Goal: Task Accomplishment & Management: Manage account settings

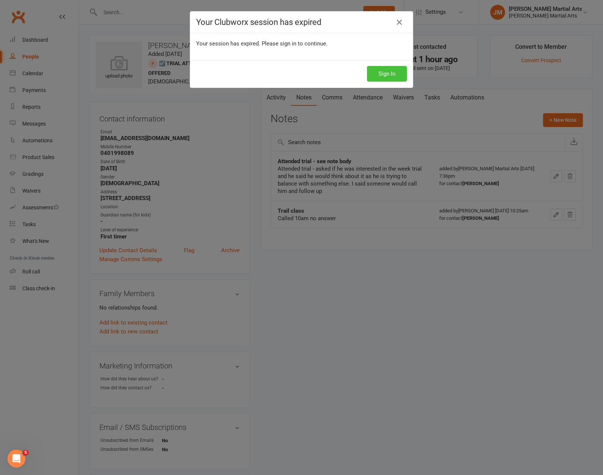
click at [391, 71] on button "Sign In" at bounding box center [387, 74] width 40 height 16
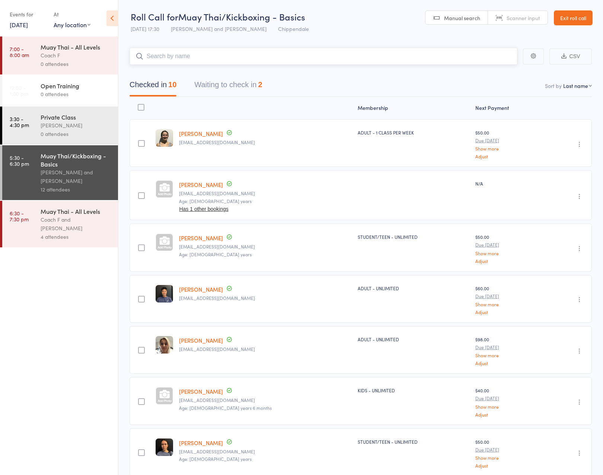
click at [173, 54] on input "search" at bounding box center [324, 56] width 388 height 17
type input "y"
click at [182, 57] on input "search" at bounding box center [324, 56] width 388 height 17
type input "yari"
click at [200, 71] on div "Yari Humphreys Drop in" at bounding box center [323, 71] width 387 height 17
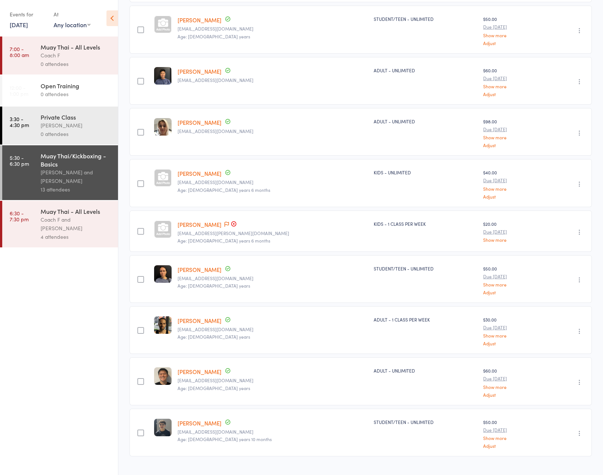
scroll to position [208, 0]
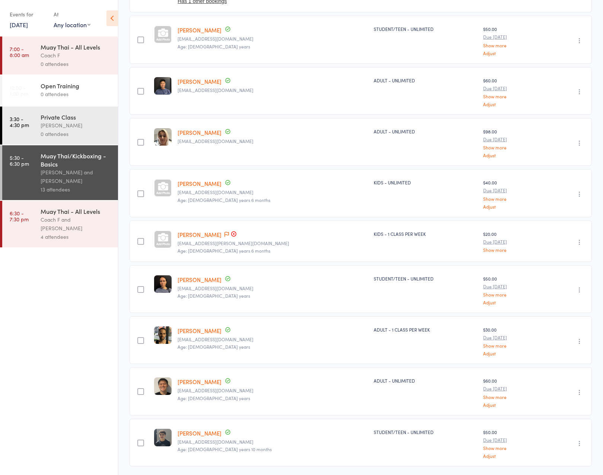
click at [581, 238] on icon "button" at bounding box center [579, 241] width 7 height 7
click at [554, 305] on li "Remove" at bounding box center [552, 307] width 61 height 10
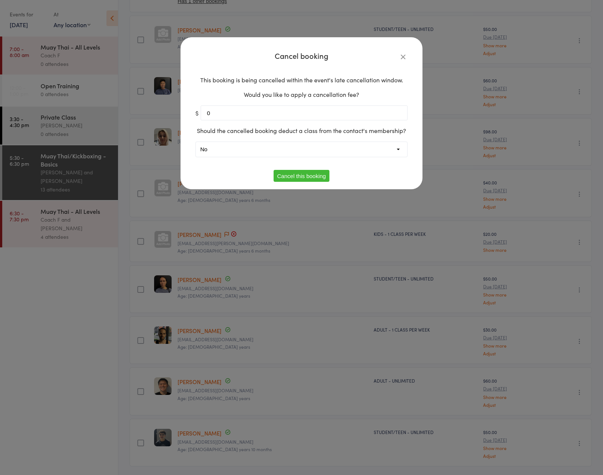
click at [305, 176] on button "Cancel this booking" at bounding box center [302, 176] width 56 height 12
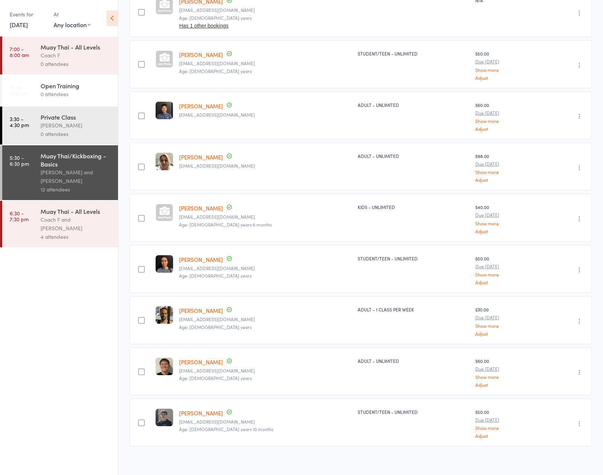
scroll to position [0, 0]
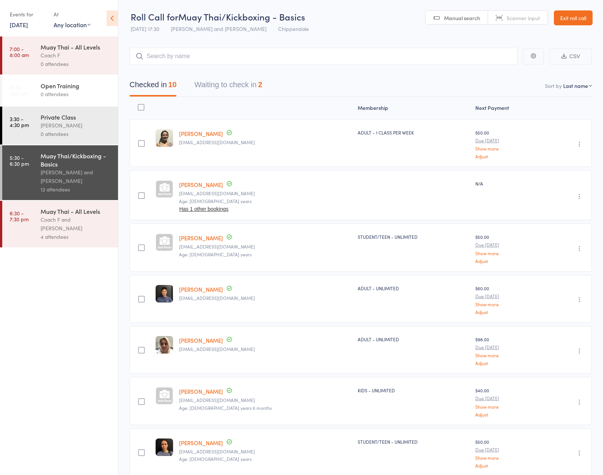
click at [583, 22] on link "Exit roll call" at bounding box center [573, 17] width 39 height 15
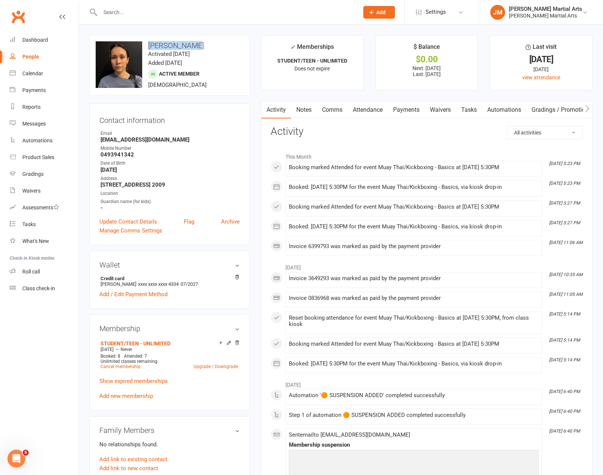
drag, startPoint x: 195, startPoint y: 44, endPoint x: 149, endPoint y: 45, distance: 46.9
click at [149, 45] on h3 "[PERSON_NAME]" at bounding box center [170, 45] width 148 height 8
copy h3 "[PERSON_NAME]"
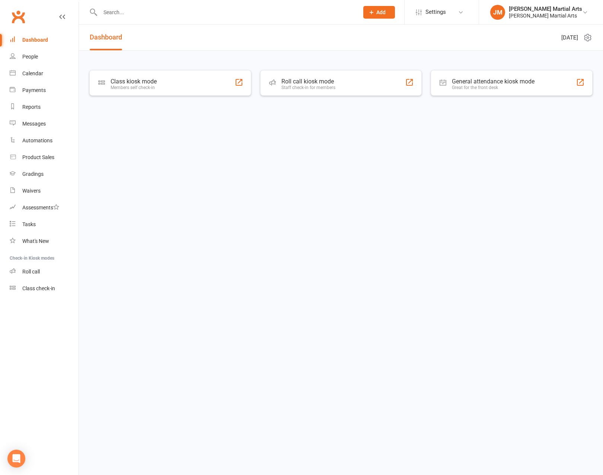
click at [157, 9] on input "text" at bounding box center [226, 12] width 256 height 10
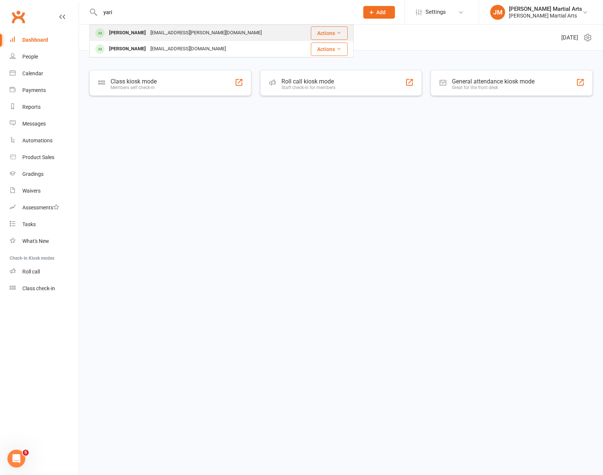
type input "yari"
click at [144, 34] on div "[PERSON_NAME]" at bounding box center [127, 33] width 41 height 11
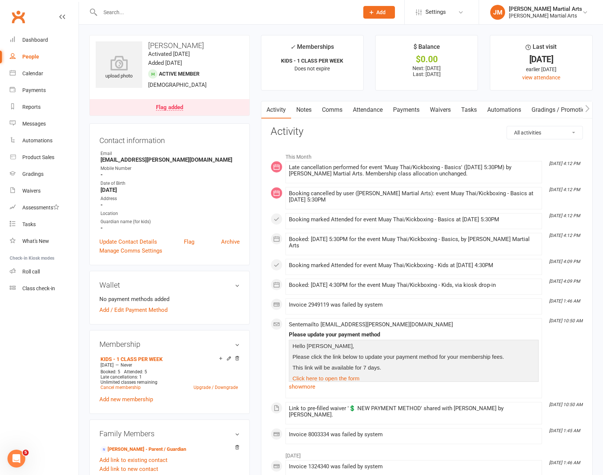
click at [403, 108] on link "Payments" at bounding box center [406, 109] width 37 height 17
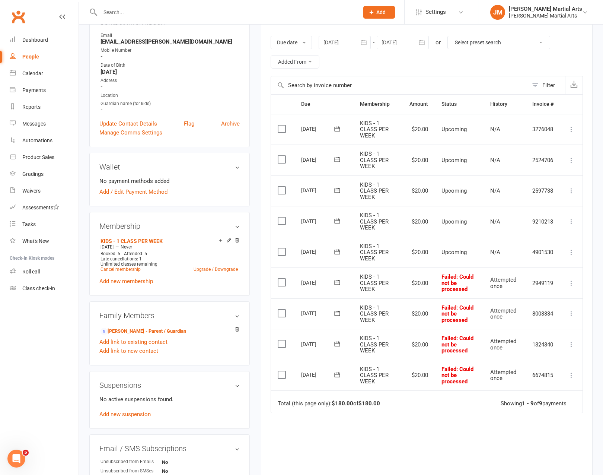
scroll to position [118, 0]
click at [487, 44] on select "Select preset search All failures All skipped payments All pending payments Suc…" at bounding box center [499, 42] width 102 height 13
select select "0"
type input "[DATE]"
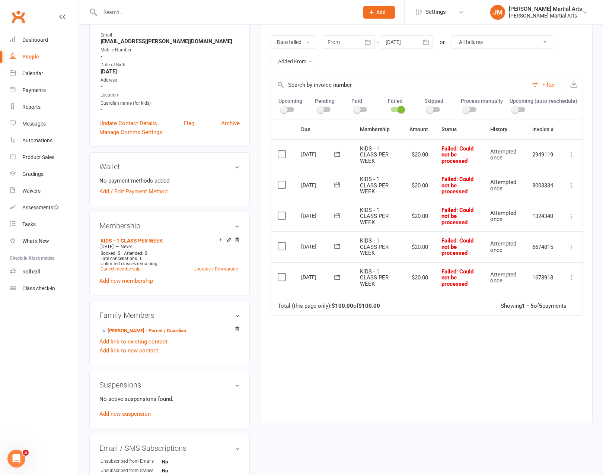
click at [283, 153] on label at bounding box center [283, 153] width 10 height 7
click at [283, 150] on input "checkbox" at bounding box center [280, 150] width 5 height 0
click at [283, 152] on label at bounding box center [283, 153] width 10 height 7
click at [283, 150] on input "checkbox" at bounding box center [280, 150] width 5 height 0
click at [573, 153] on icon at bounding box center [571, 154] width 7 height 7
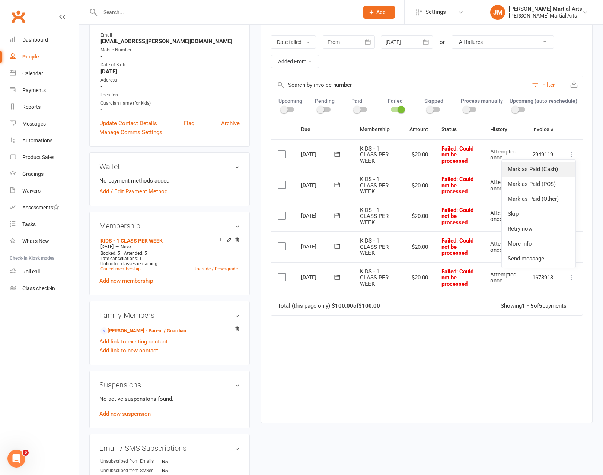
click at [546, 165] on link "Mark as Paid (Cash)" at bounding box center [539, 169] width 74 height 15
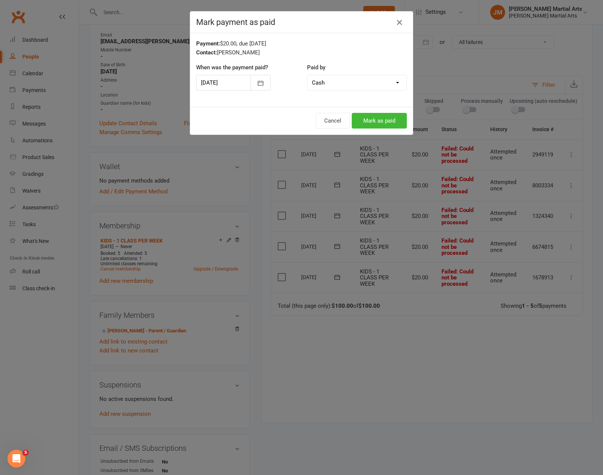
click at [402, 23] on icon "button" at bounding box center [399, 22] width 9 height 9
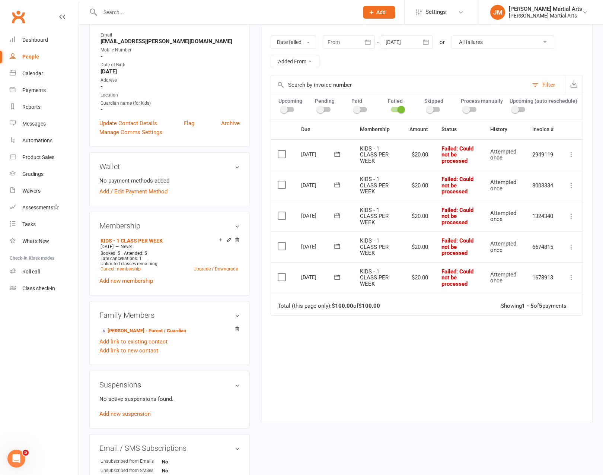
drag, startPoint x: 278, startPoint y: 151, endPoint x: 283, endPoint y: 161, distance: 10.9
click at [280, 152] on label at bounding box center [283, 153] width 10 height 7
click at [280, 150] on input "checkbox" at bounding box center [280, 150] width 5 height 0
click at [280, 182] on label at bounding box center [283, 184] width 10 height 7
click at [280, 181] on input "checkbox" at bounding box center [280, 181] width 5 height 0
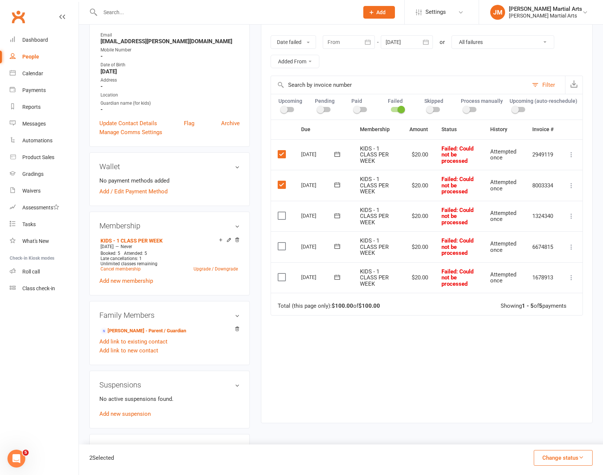
drag, startPoint x: 280, startPoint y: 211, endPoint x: 282, endPoint y: 226, distance: 15.0
click at [281, 212] on label at bounding box center [283, 215] width 10 height 7
click at [281, 212] on input "checkbox" at bounding box center [280, 212] width 5 height 0
click at [281, 242] on label at bounding box center [283, 245] width 10 height 7
click at [281, 242] on input "checkbox" at bounding box center [280, 242] width 5 height 0
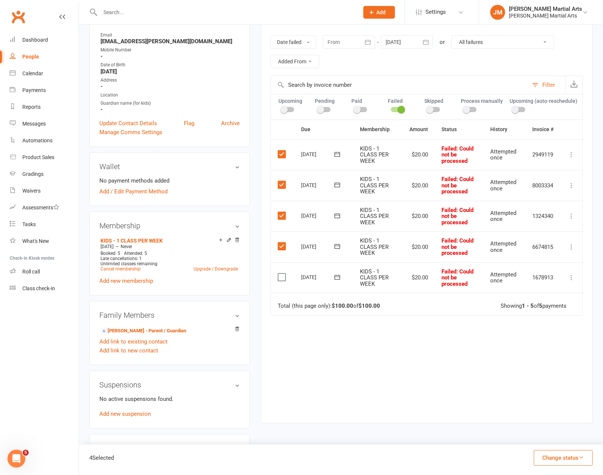
click at [281, 274] on label at bounding box center [283, 276] width 10 height 7
click at [281, 273] on input "checkbox" at bounding box center [280, 273] width 5 height 0
click at [359, 106] on span at bounding box center [356, 109] width 7 height 7
click at [354, 108] on input "checkbox" at bounding box center [354, 108] width 0 height 0
select select
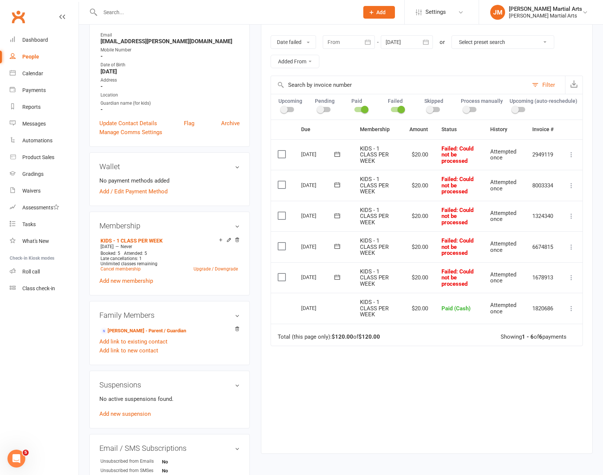
click at [357, 108] on div at bounding box center [360, 109] width 13 height 5
click at [354, 108] on input "checkbox" at bounding box center [354, 108] width 0 height 0
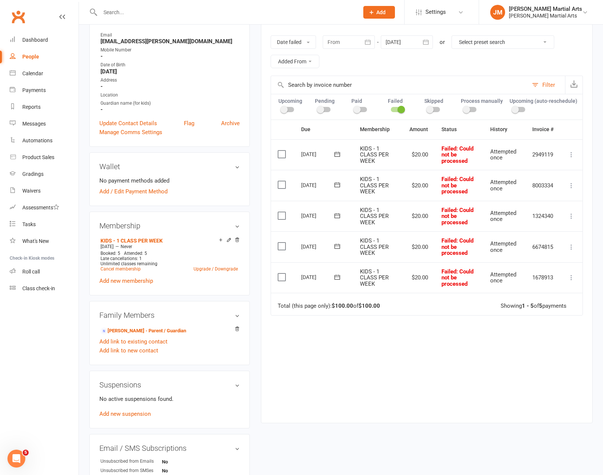
click at [282, 153] on label at bounding box center [283, 153] width 10 height 7
click at [282, 150] on input "checkbox" at bounding box center [280, 150] width 5 height 0
click at [282, 183] on label at bounding box center [283, 184] width 10 height 7
click at [282, 181] on input "checkbox" at bounding box center [280, 181] width 5 height 0
click at [280, 214] on label at bounding box center [283, 215] width 10 height 7
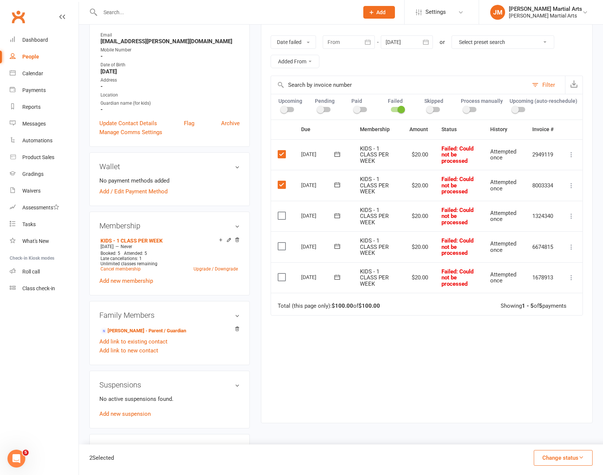
click at [280, 212] on input "checkbox" at bounding box center [280, 212] width 5 height 0
drag, startPoint x: 279, startPoint y: 244, endPoint x: 283, endPoint y: 248, distance: 5.8
click at [279, 244] on label at bounding box center [283, 245] width 10 height 7
click at [279, 242] on input "checkbox" at bounding box center [280, 242] width 5 height 0
drag, startPoint x: 281, startPoint y: 272, endPoint x: 287, endPoint y: 272, distance: 6.7
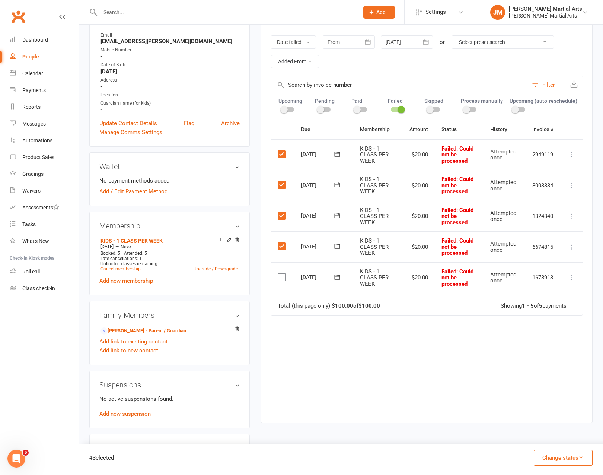
click at [283, 273] on label at bounding box center [283, 276] width 10 height 7
click at [283, 273] on input "checkbox" at bounding box center [280, 273] width 5 height 0
click at [558, 463] on button "Change status" at bounding box center [563, 458] width 59 height 16
click at [564, 396] on link "Paid (Cash)" at bounding box center [556, 392] width 74 height 15
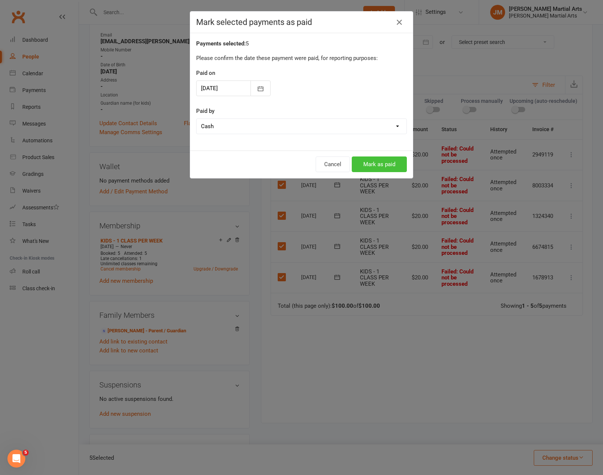
click at [383, 167] on button "Mark as paid" at bounding box center [379, 164] width 55 height 16
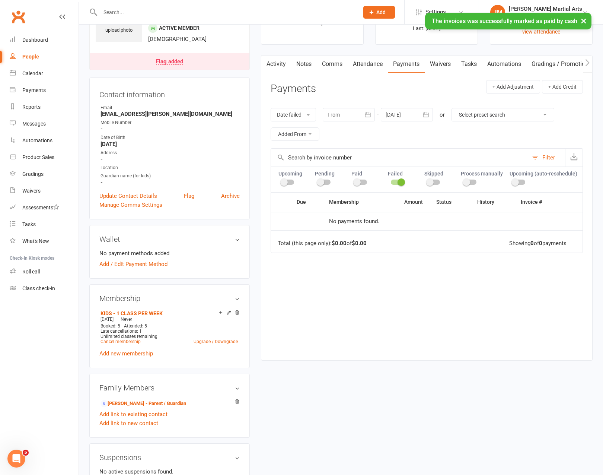
scroll to position [0, 0]
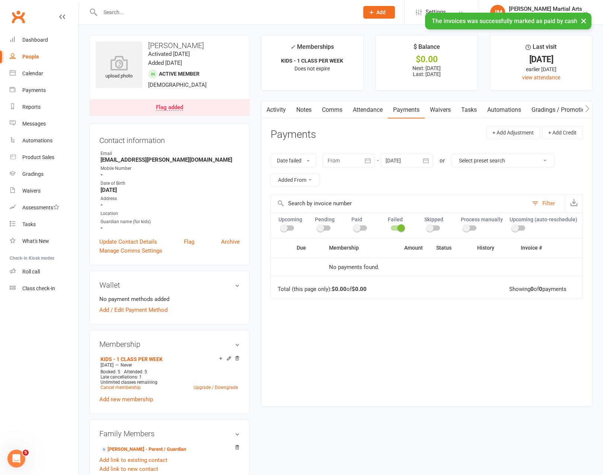
click at [405, 109] on link "Payments" at bounding box center [406, 109] width 37 height 17
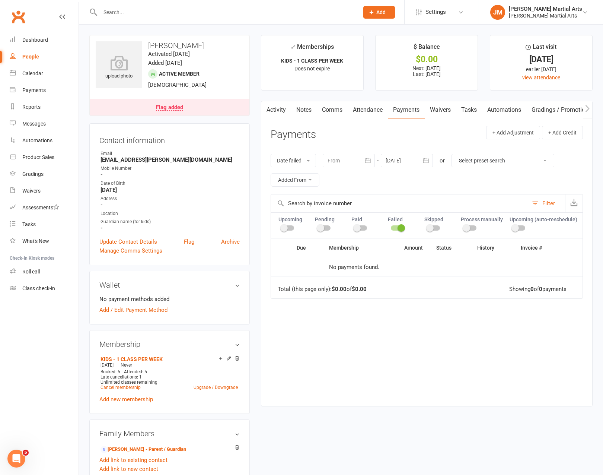
click at [405, 109] on link "Payments" at bounding box center [406, 109] width 37 height 17
click at [378, 105] on link "Attendance" at bounding box center [368, 109] width 40 height 17
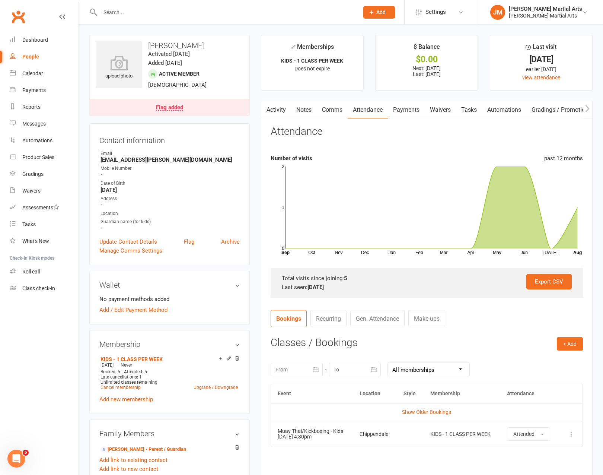
click at [410, 109] on link "Payments" at bounding box center [406, 109] width 37 height 17
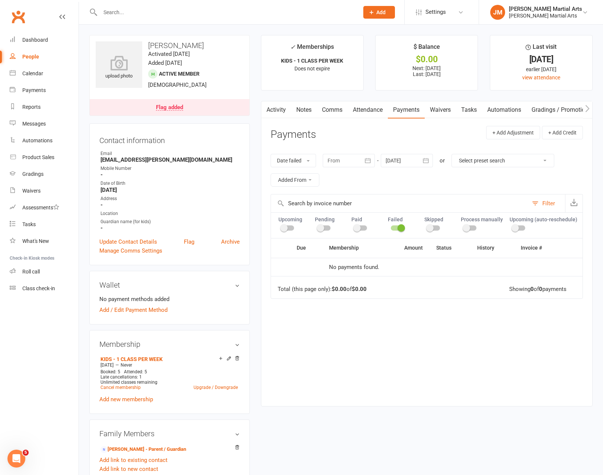
click at [400, 224] on span at bounding box center [401, 227] width 7 height 7
click at [391, 227] on input "checkbox" at bounding box center [391, 227] width 0 height 0
click at [284, 226] on span at bounding box center [283, 227] width 7 height 7
click at [281, 227] on input "checkbox" at bounding box center [281, 227] width 0 height 0
click at [321, 224] on span at bounding box center [320, 227] width 7 height 7
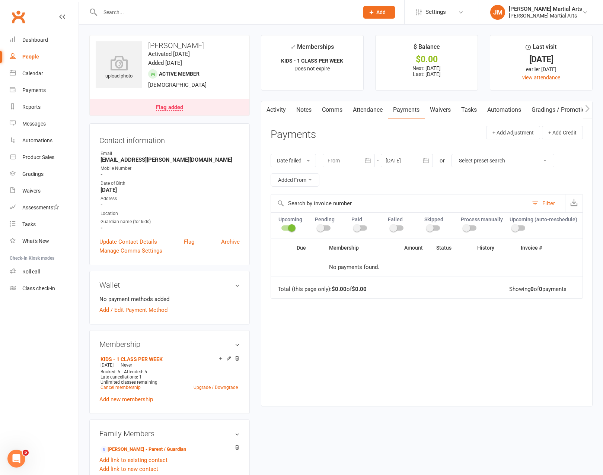
click at [318, 227] on input "checkbox" at bounding box center [318, 227] width 0 height 0
click at [323, 225] on div at bounding box center [324, 227] width 13 height 5
click at [318, 227] on input "checkbox" at bounding box center [318, 227] width 0 height 0
click at [285, 227] on div at bounding box center [287, 227] width 13 height 5
click at [281, 227] on input "checkbox" at bounding box center [281, 227] width 0 height 0
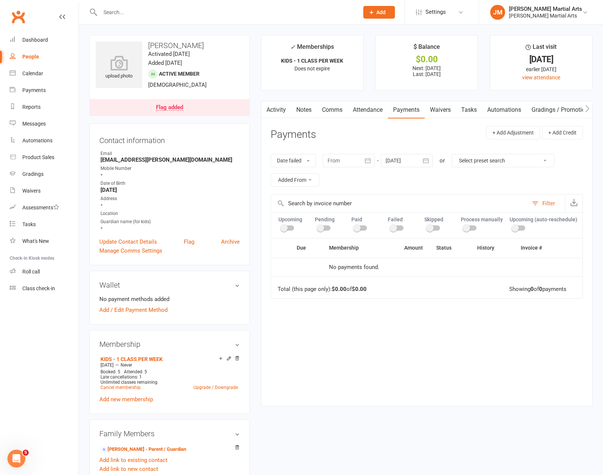
click at [495, 160] on select "Select preset search All failures All skipped payments All pending payments Suc…" at bounding box center [503, 160] width 102 height 13
click at [408, 157] on div at bounding box center [407, 160] width 52 height 13
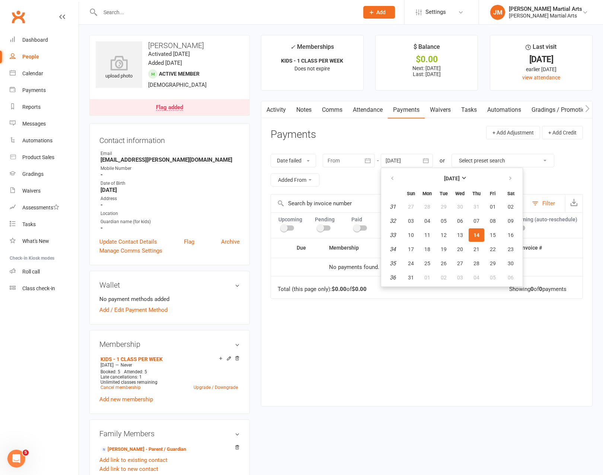
click at [408, 157] on div at bounding box center [407, 160] width 52 height 13
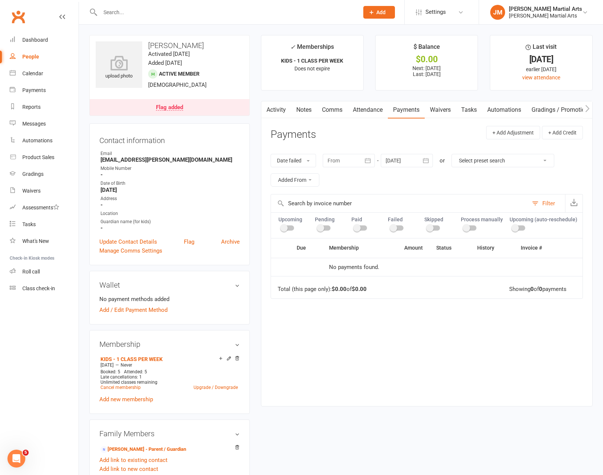
click at [347, 158] on div at bounding box center [349, 160] width 52 height 13
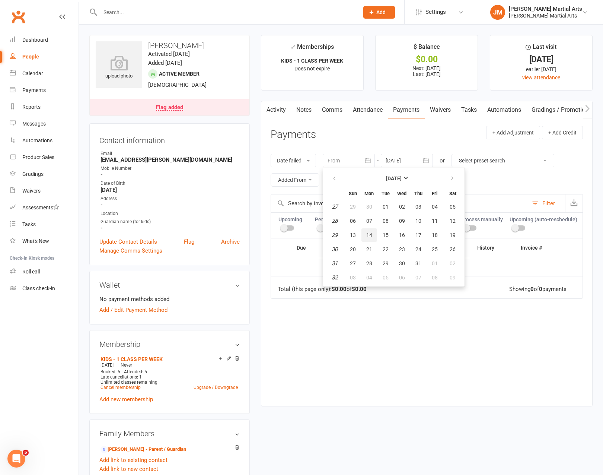
click at [367, 237] on button "14" at bounding box center [369, 234] width 16 height 13
type input "[DATE]"
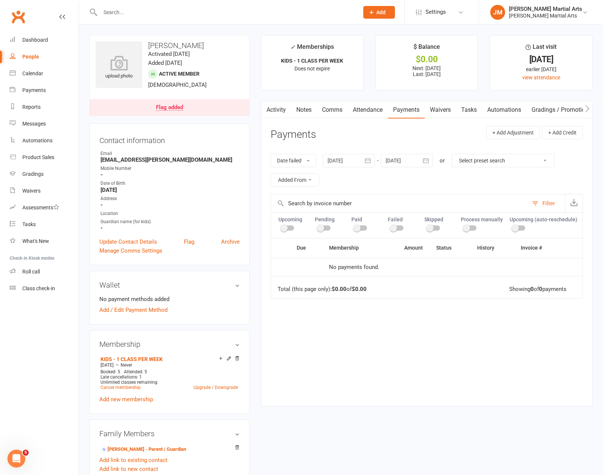
click at [414, 160] on div at bounding box center [407, 160] width 52 height 13
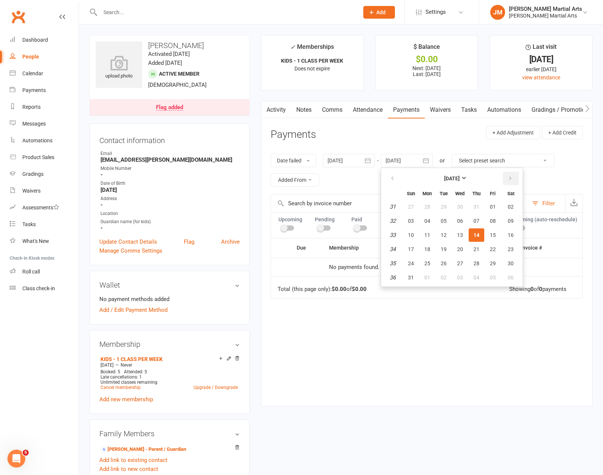
click at [515, 173] on button "button" at bounding box center [511, 178] width 16 height 13
click at [494, 215] on button "10" at bounding box center [493, 220] width 16 height 13
type input "10 Oct 2025"
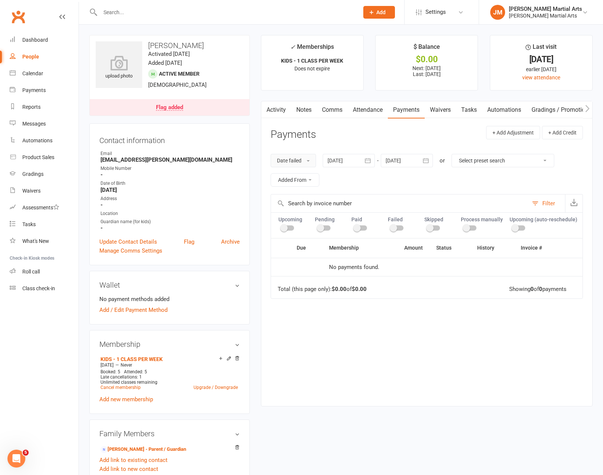
click at [312, 163] on button "Date failed" at bounding box center [293, 160] width 45 height 13
click at [361, 143] on header "Payments + Add Adjustment + Add Credit" at bounding box center [427, 136] width 312 height 20
click at [31, 38] on div "Dashboard" at bounding box center [35, 40] width 26 height 6
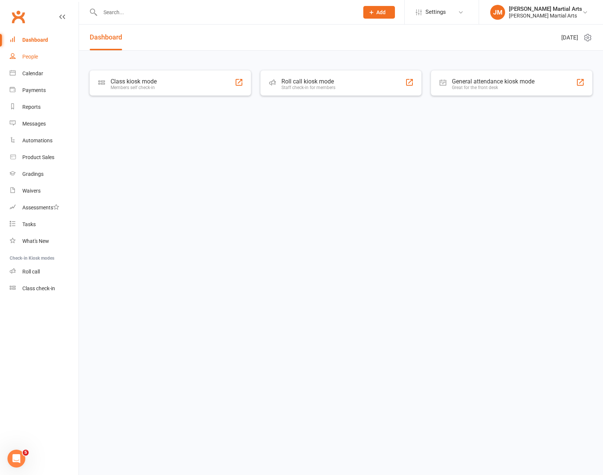
click at [33, 57] on div "People" at bounding box center [30, 57] width 16 height 6
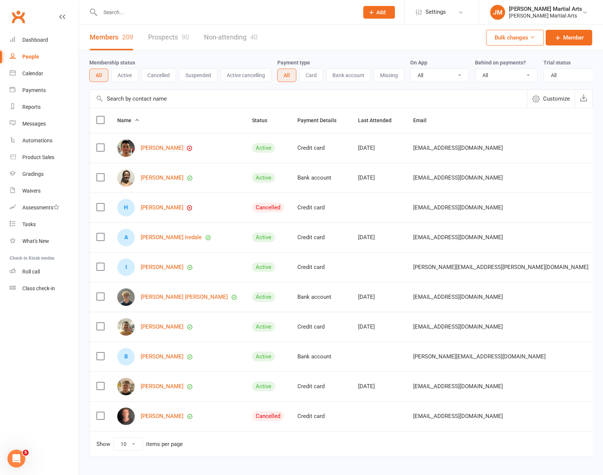
click at [178, 16] on input "text" at bounding box center [226, 12] width 256 height 10
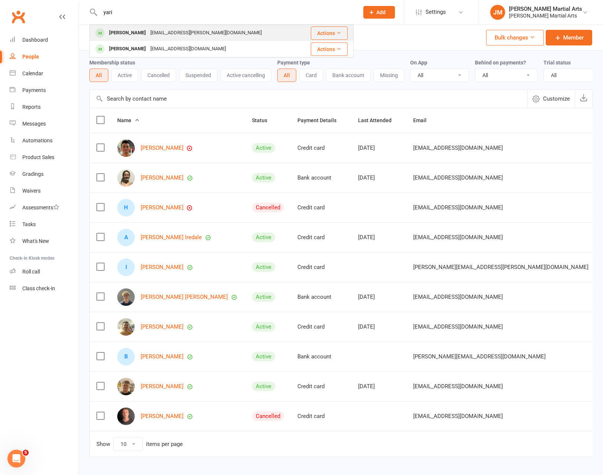
type input "yari"
click at [154, 30] on div "zeina.tebbutt@gmail.com" at bounding box center [206, 33] width 116 height 11
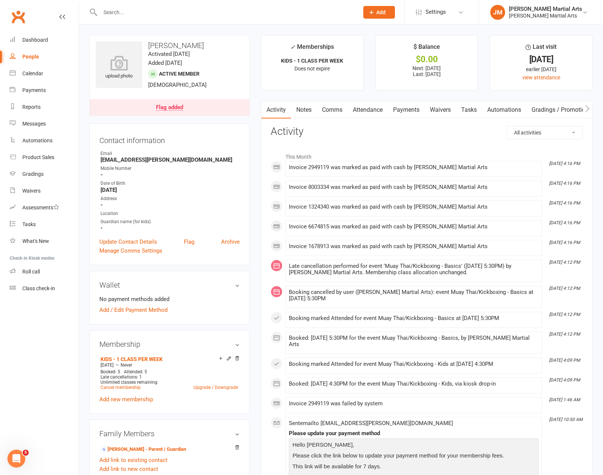
click at [401, 111] on link "Payments" at bounding box center [406, 109] width 37 height 17
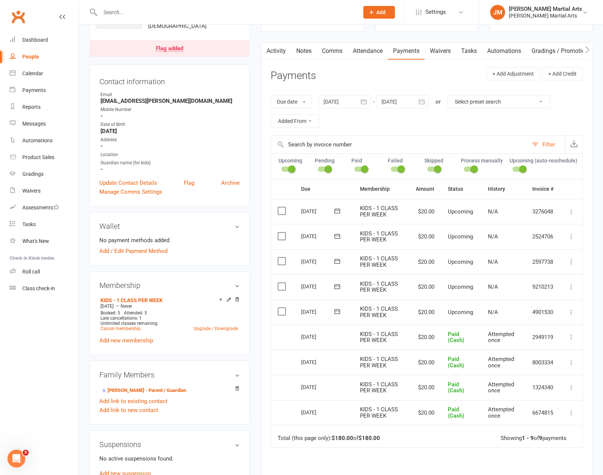
scroll to position [51, 0]
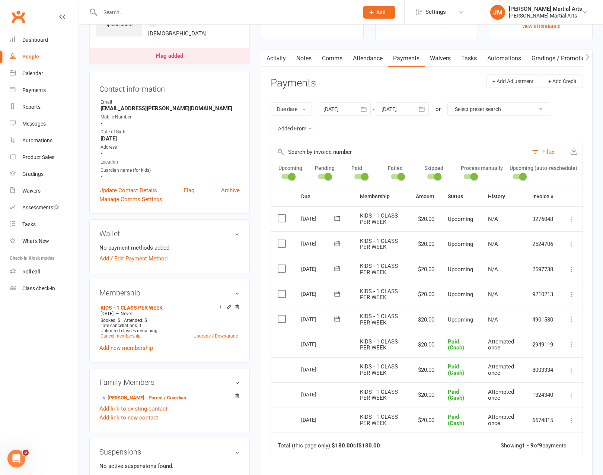
click at [282, 317] on label at bounding box center [283, 318] width 10 height 7
click at [282, 315] on input "checkbox" at bounding box center [280, 315] width 5 height 0
click at [280, 293] on label at bounding box center [283, 293] width 10 height 7
click at [280, 290] on input "checkbox" at bounding box center [280, 290] width 5 height 0
click at [285, 266] on label at bounding box center [283, 268] width 10 height 7
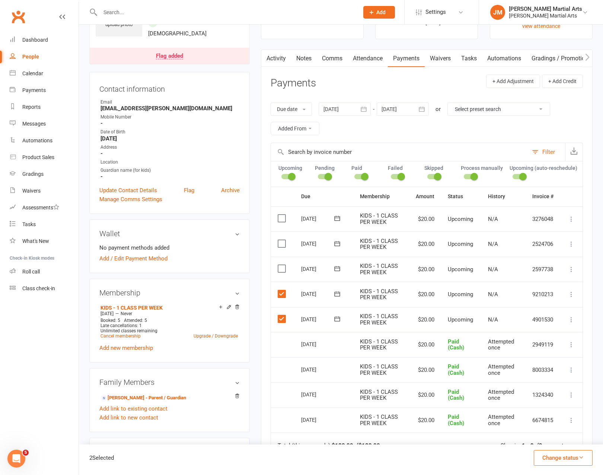
click at [283, 265] on input "checkbox" at bounding box center [280, 265] width 5 height 0
click at [278, 243] on label at bounding box center [283, 243] width 10 height 7
click at [278, 240] on input "checkbox" at bounding box center [280, 240] width 5 height 0
click at [282, 219] on label at bounding box center [283, 217] width 10 height 7
click at [282, 214] on input "checkbox" at bounding box center [280, 214] width 5 height 0
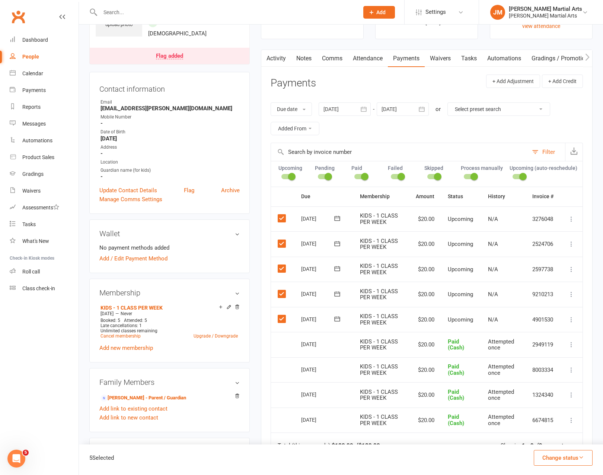
click at [561, 455] on button "Change status" at bounding box center [563, 458] width 59 height 16
click at [567, 392] on link "Paid (Cash)" at bounding box center [556, 392] width 74 height 15
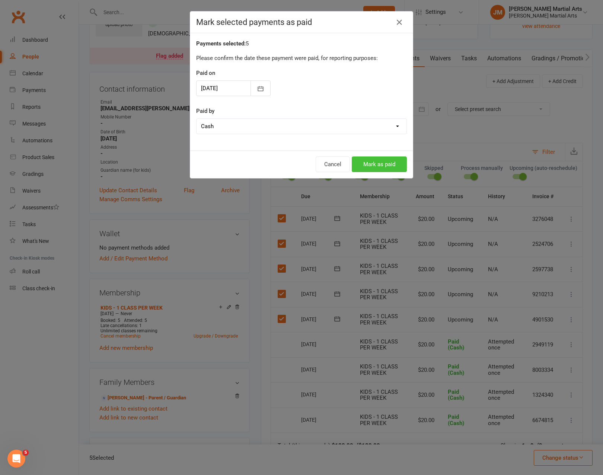
click at [393, 159] on button "Mark as paid" at bounding box center [379, 164] width 55 height 16
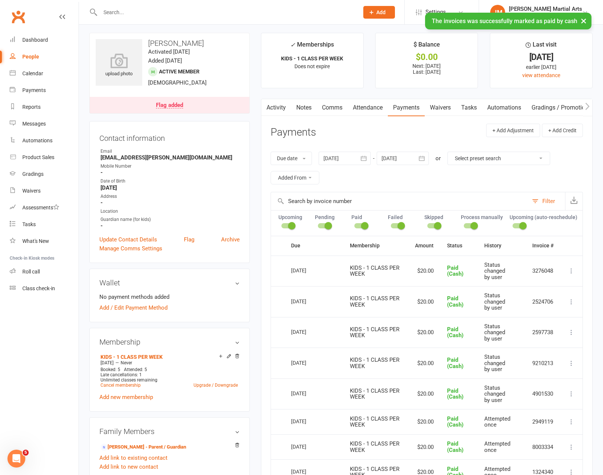
scroll to position [0, 0]
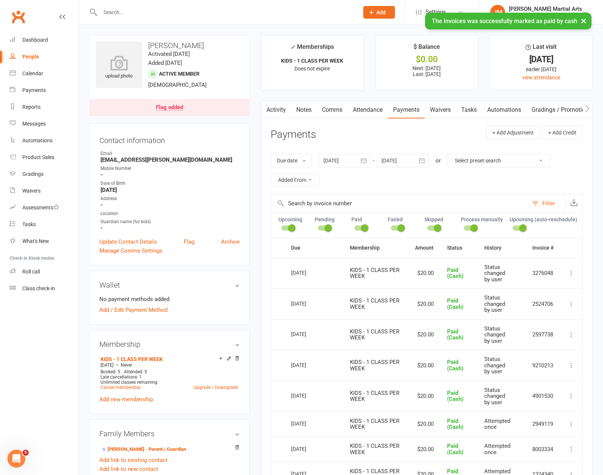
click at [370, 114] on link "Attendance" at bounding box center [368, 109] width 40 height 17
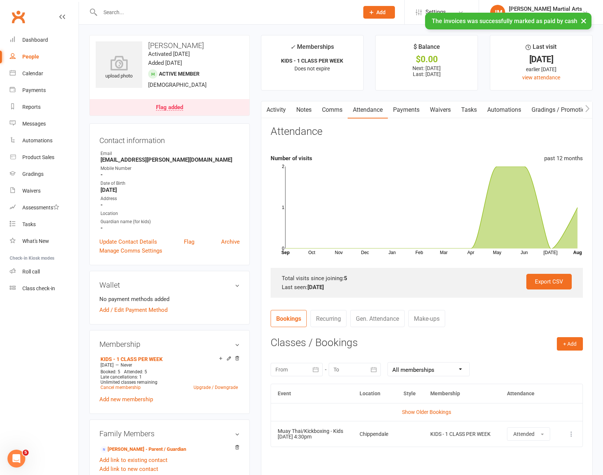
click at [407, 110] on link "Payments" at bounding box center [406, 109] width 37 height 17
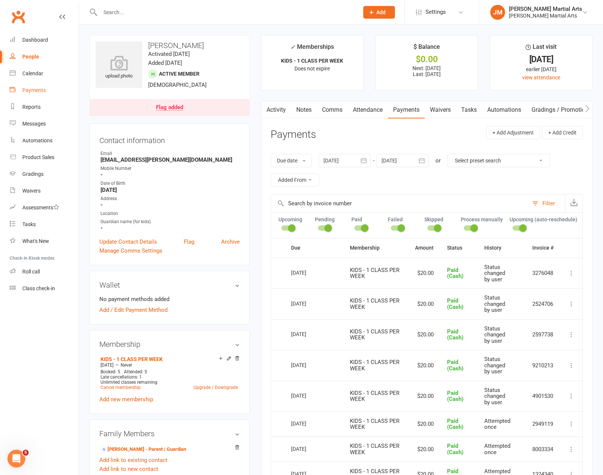
click at [33, 92] on div "Payments" at bounding box center [33, 90] width 23 height 6
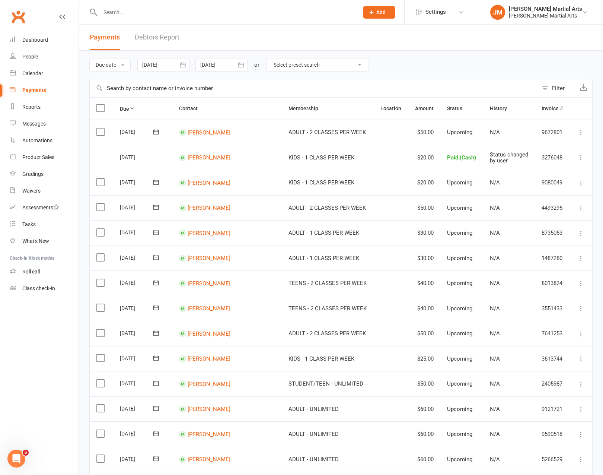
click at [395, 15] on button "Add" at bounding box center [379, 12] width 32 height 13
click at [286, 30] on header "Payments Debtors Report" at bounding box center [341, 38] width 524 height 26
click at [395, 13] on button "Add" at bounding box center [379, 12] width 32 height 13
click at [245, 29] on header "Payments Debtors Report" at bounding box center [341, 38] width 524 height 26
click at [15, 89] on icon at bounding box center [13, 89] width 6 height 6
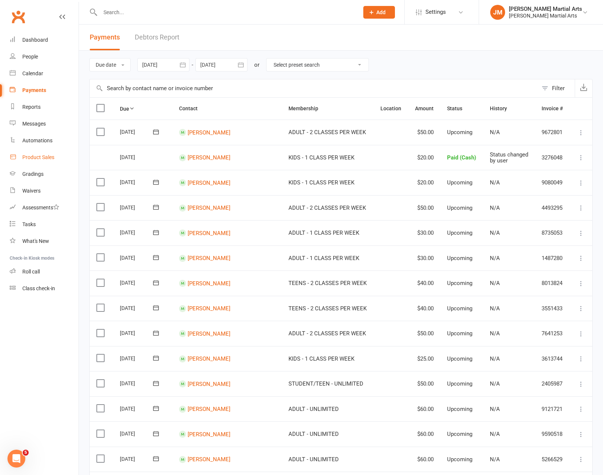
click at [36, 160] on div "Product Sales" at bounding box center [38, 157] width 32 height 6
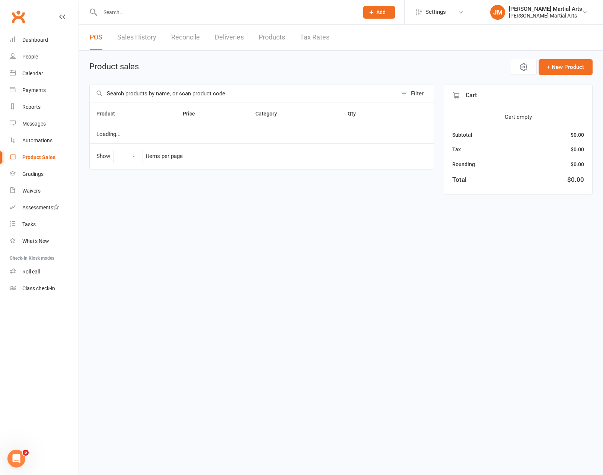
select select "100"
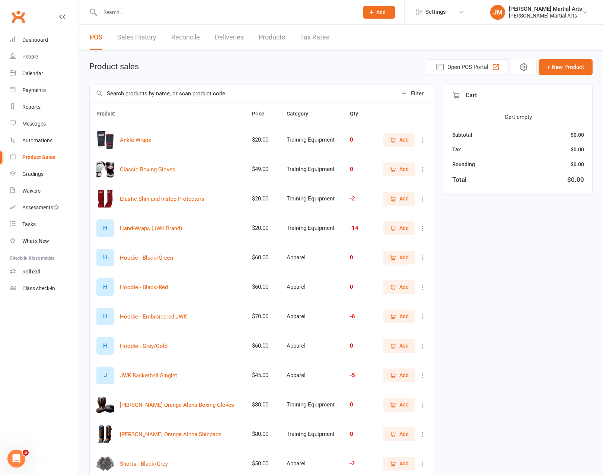
click at [139, 36] on link "Sales History" at bounding box center [136, 38] width 39 height 26
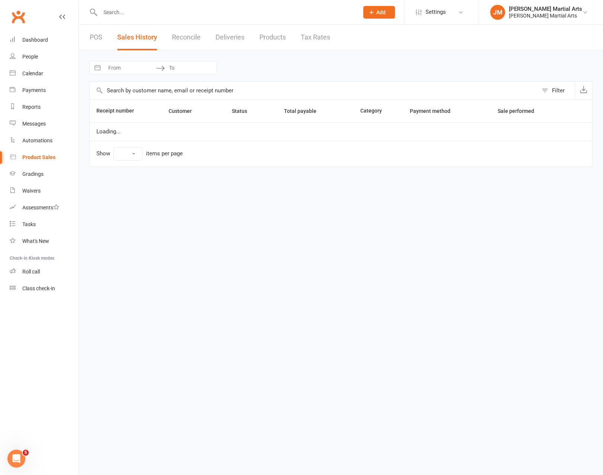
select select "25"
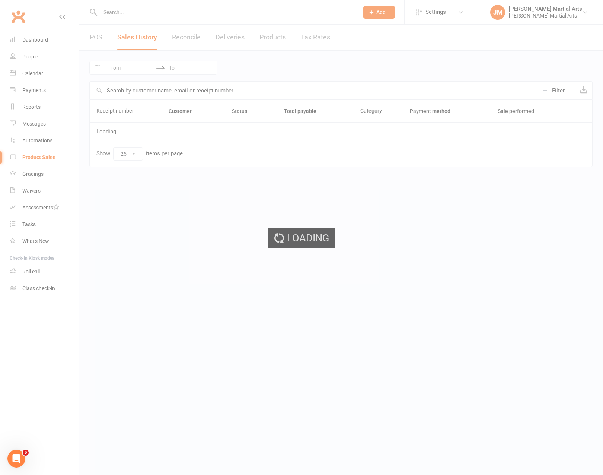
click at [187, 37] on div "Loading" at bounding box center [301, 237] width 603 height 475
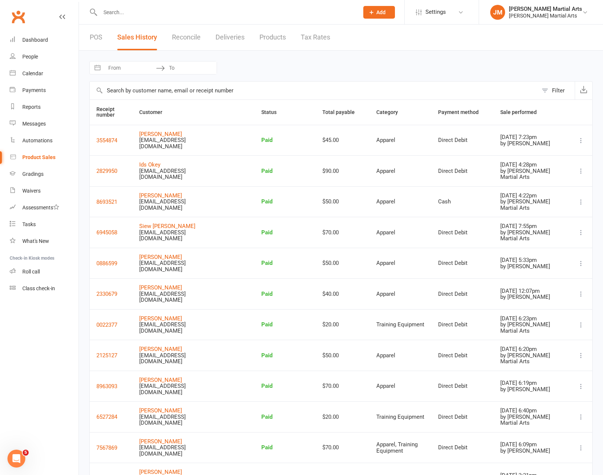
click at [96, 39] on link "POS" at bounding box center [96, 38] width 13 height 26
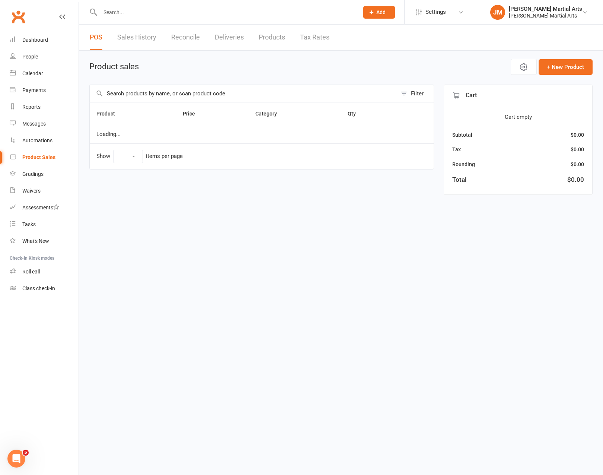
select select "100"
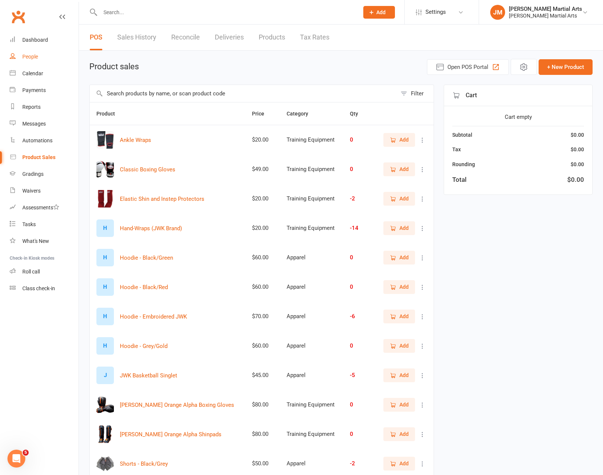
click at [32, 54] on div "People" at bounding box center [30, 57] width 16 height 6
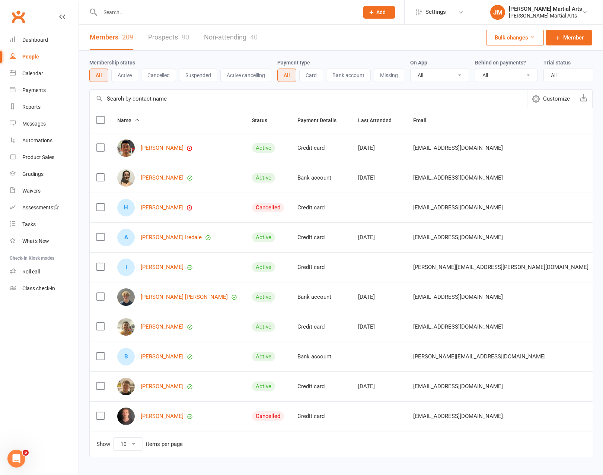
click at [157, 15] on input "text" at bounding box center [226, 12] width 256 height 10
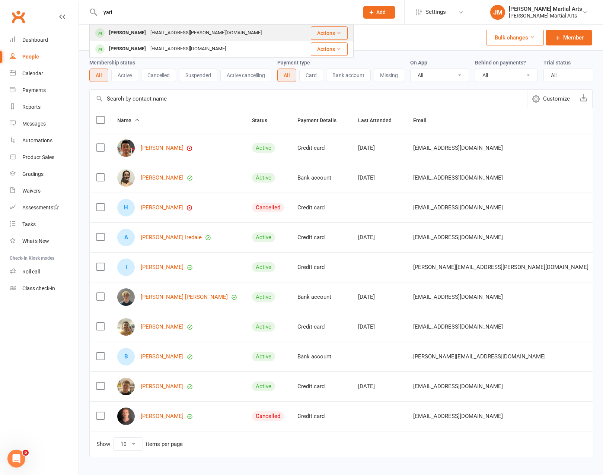
type input "yari"
click at [148, 36] on div "zeina.tebbutt@gmail.com" at bounding box center [206, 33] width 116 height 11
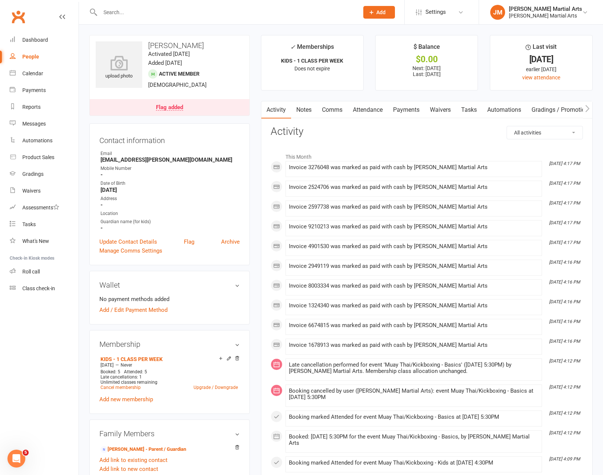
click at [414, 109] on link "Payments" at bounding box center [406, 109] width 37 height 17
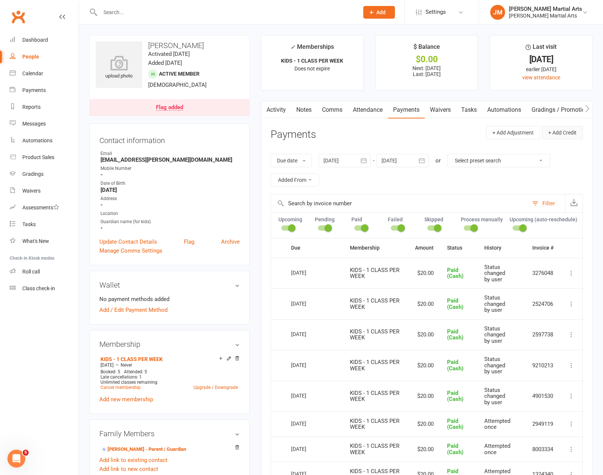
click at [558, 131] on button "+ Add Credit" at bounding box center [562, 132] width 41 height 13
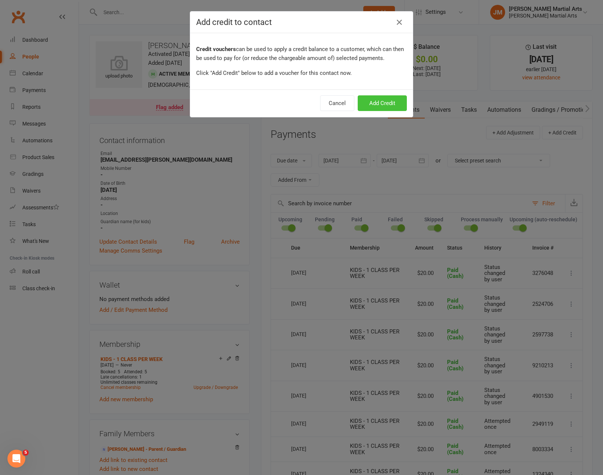
click at [381, 106] on button "Add Credit" at bounding box center [382, 103] width 49 height 16
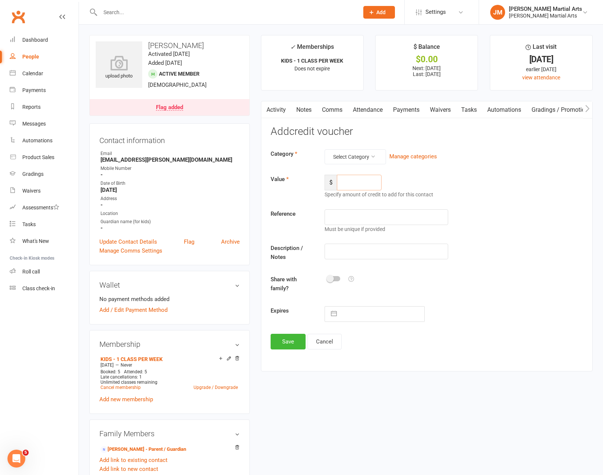
click at [342, 181] on input "number" at bounding box center [359, 183] width 45 height 16
type input "100"
click at [348, 213] on input "text" at bounding box center [387, 217] width 124 height 16
click at [371, 211] on input "5 kids Classes" at bounding box center [387, 217] width 124 height 16
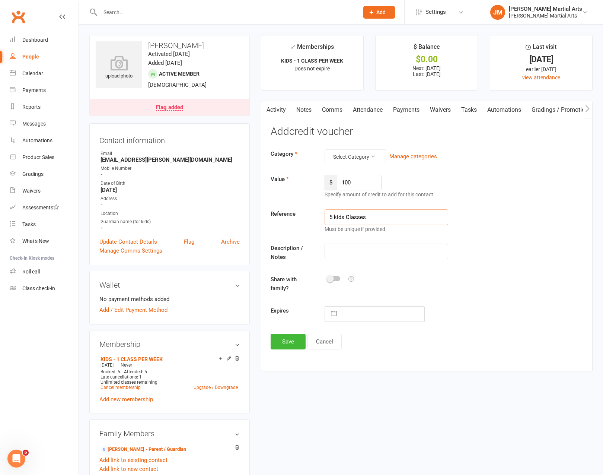
click at [371, 211] on input "5 kids Classes" at bounding box center [387, 217] width 124 height 16
type input "5 kids Classes"
click at [346, 251] on input "text" at bounding box center [387, 251] width 124 height 16
paste input "5 kids Classes"
type input "5 kids Classes"
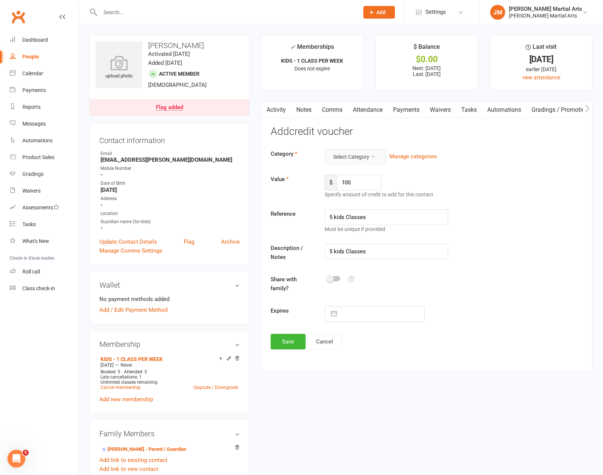
click at [372, 162] on button "Select Category" at bounding box center [355, 156] width 61 height 15
click at [340, 172] on link "General" at bounding box center [349, 173] width 74 height 15
click at [289, 338] on button "Save" at bounding box center [288, 342] width 35 height 16
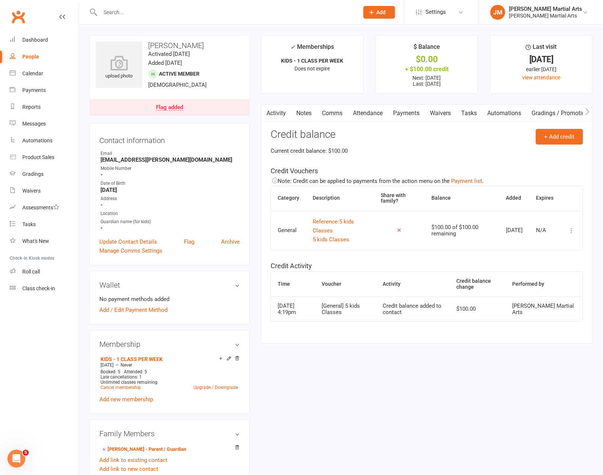
click at [142, 14] on input "text" at bounding box center [226, 12] width 256 height 10
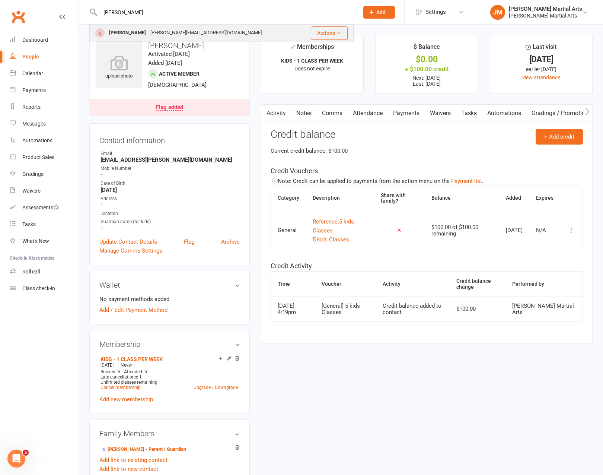
type input "duong"
click at [169, 32] on div "[PERSON_NAME][EMAIL_ADDRESS][DOMAIN_NAME]" at bounding box center [206, 33] width 116 height 11
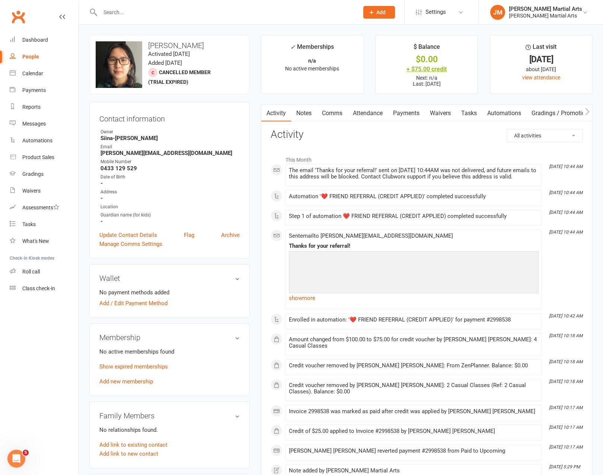
click at [426, 67] on div "+ $75.00 credit" at bounding box center [426, 69] width 89 height 8
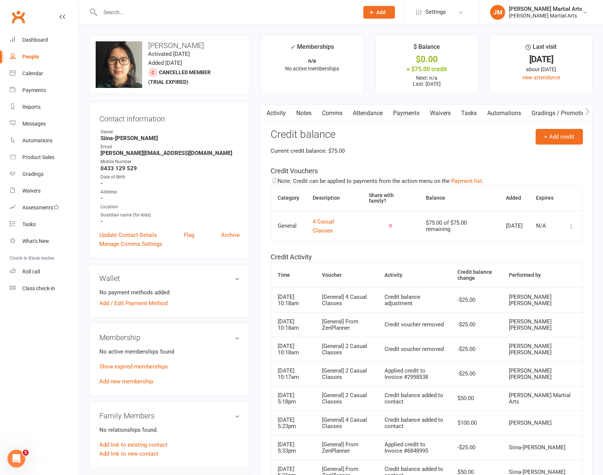
click at [573, 225] on icon at bounding box center [571, 225] width 7 height 7
click at [510, 159] on div "+ Add credit Credit balance Current credit balance: $75.00 Credit Vouchers Note…" at bounding box center [427, 312] width 312 height 366
click at [573, 226] on icon at bounding box center [571, 225] width 7 height 7
click at [512, 270] on link "Remove" at bounding box center [539, 269] width 74 height 15
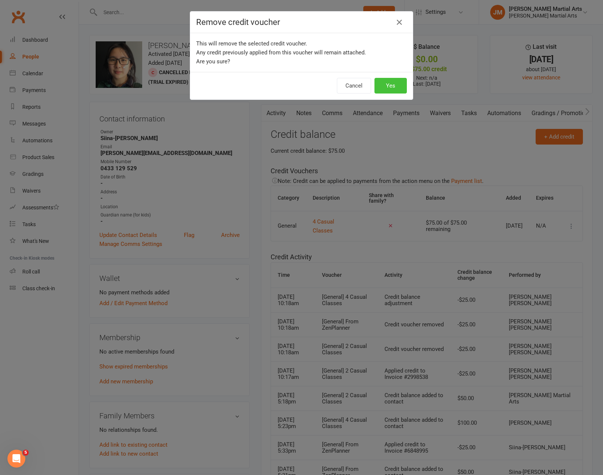
click at [390, 83] on button "Yes" at bounding box center [390, 86] width 32 height 16
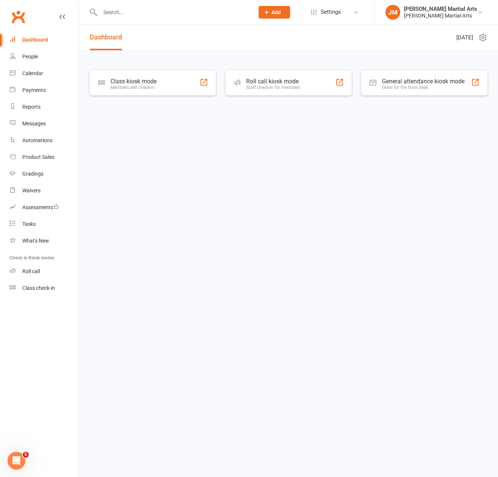
click at [141, 14] on input "text" at bounding box center [173, 12] width 151 height 10
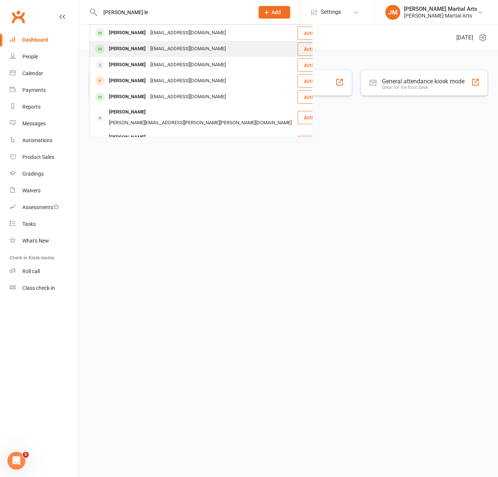
type input "harrison le"
click at [128, 51] on div "Harrison Li" at bounding box center [127, 49] width 41 height 11
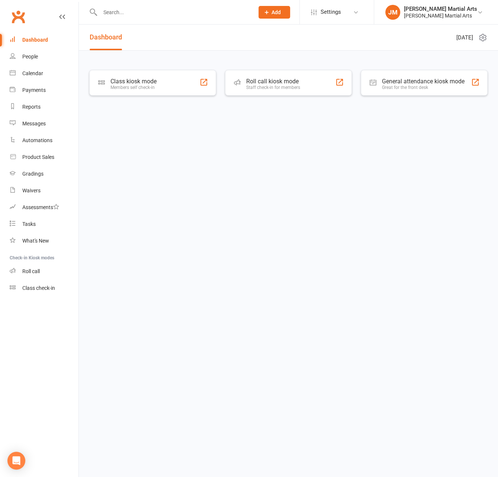
click at [164, 13] on input "text" at bounding box center [173, 12] width 151 height 10
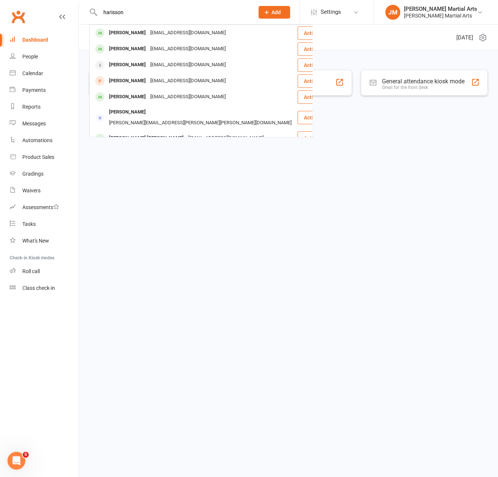
type input "harisson"
click at [148, 47] on div "[EMAIL_ADDRESS][DOMAIN_NAME]" at bounding box center [188, 49] width 80 height 11
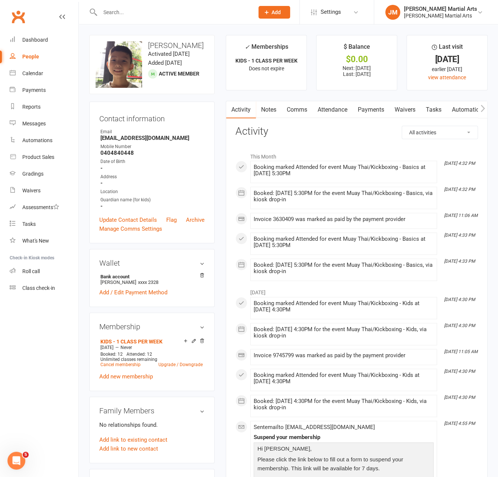
click at [366, 108] on link "Payments" at bounding box center [371, 109] width 37 height 17
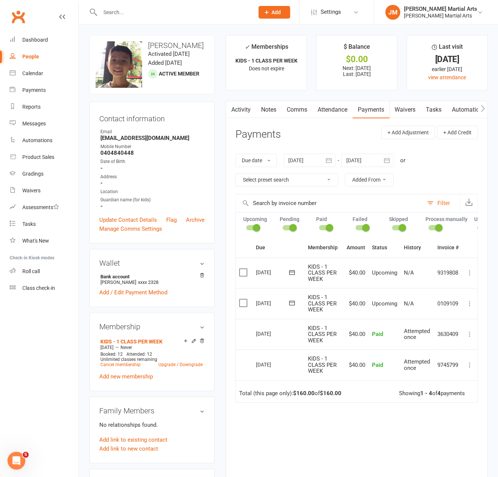
click at [302, 157] on div at bounding box center [310, 160] width 52 height 13
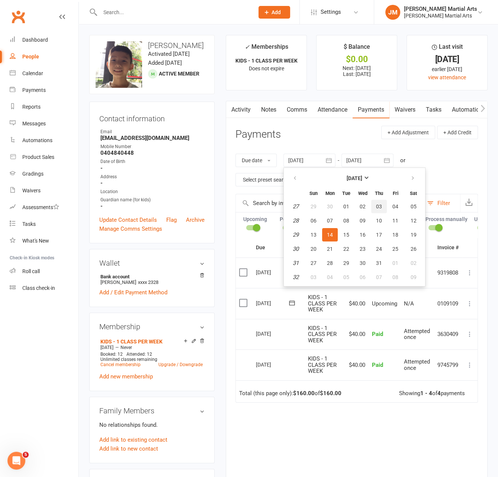
click at [377, 205] on span "03" at bounding box center [379, 207] width 6 height 6
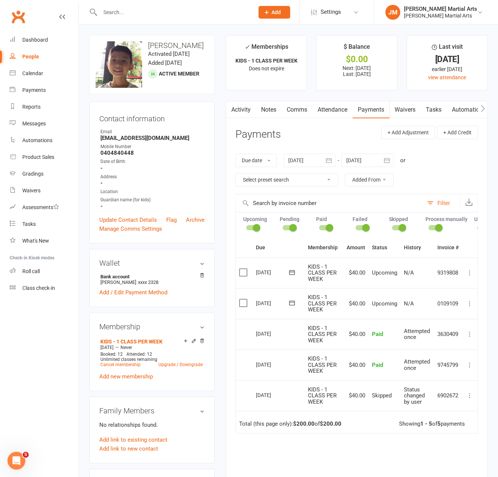
click at [305, 159] on div at bounding box center [310, 160] width 52 height 13
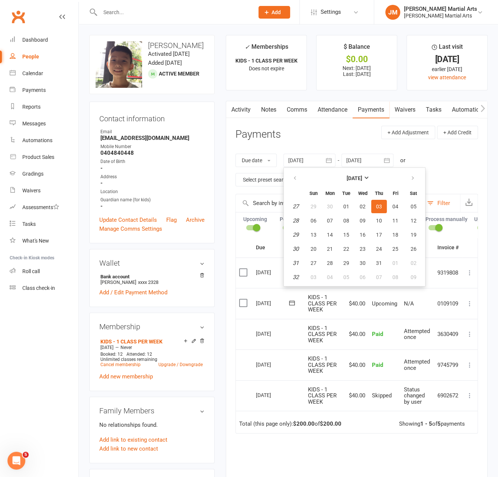
click at [302, 163] on div at bounding box center [310, 160] width 52 height 13
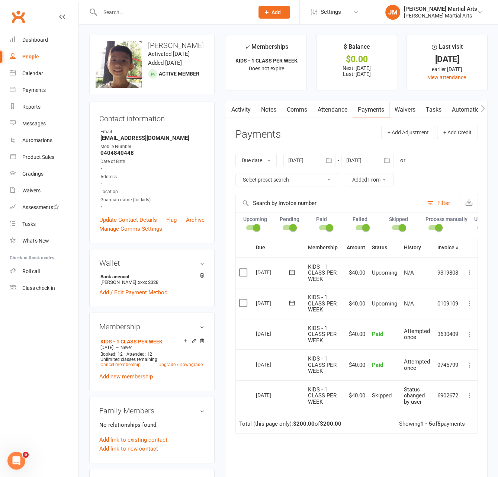
click at [322, 158] on div at bounding box center [310, 160] width 52 height 13
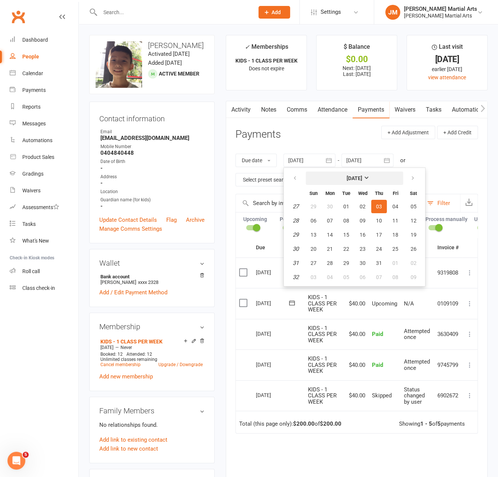
click at [347, 177] on strong "[DATE]" at bounding box center [355, 178] width 16 height 6
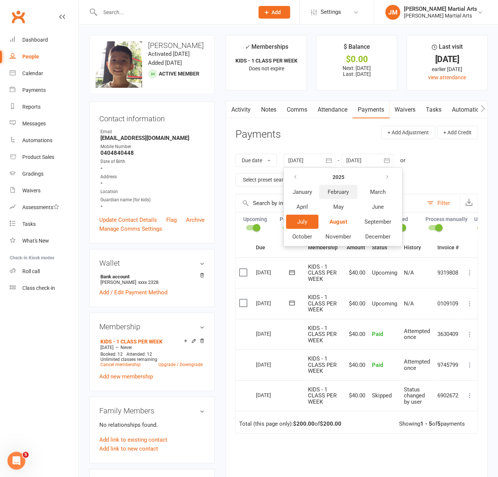
click at [341, 193] on span "February" at bounding box center [338, 192] width 21 height 7
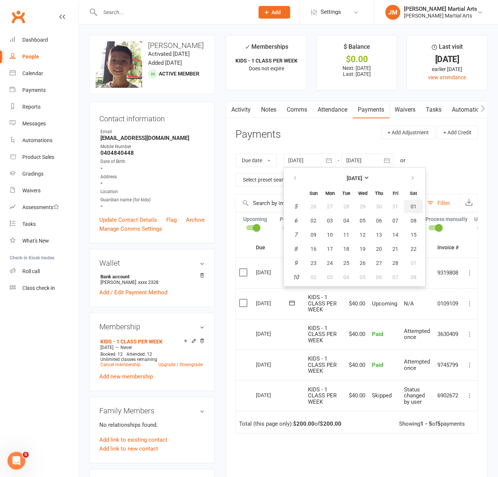
click at [412, 210] on button "01" at bounding box center [413, 206] width 19 height 13
type input "01 Feb 2025"
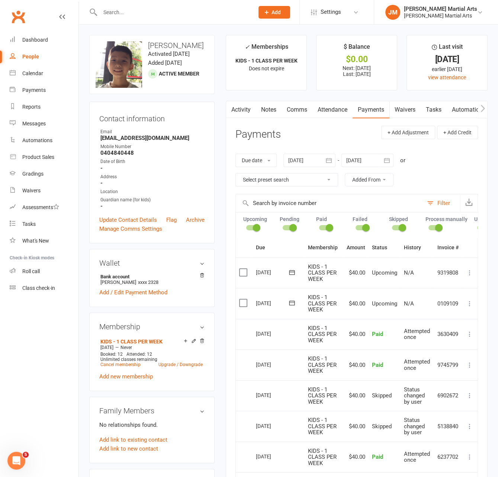
click at [29, 58] on div "People" at bounding box center [30, 57] width 17 height 6
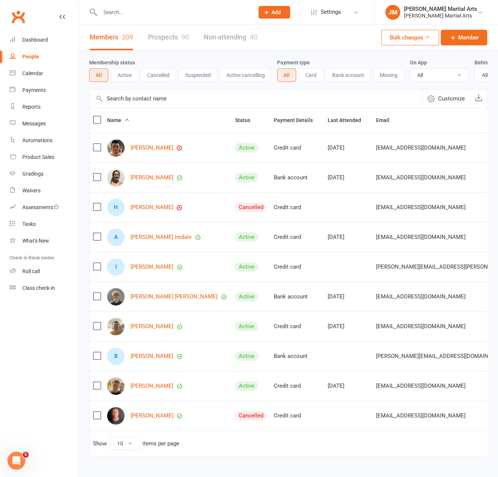
click at [149, 9] on input "text" at bounding box center [173, 12] width 151 height 10
type input "a"
click at [169, 35] on link "Prospects 90" at bounding box center [168, 38] width 41 height 26
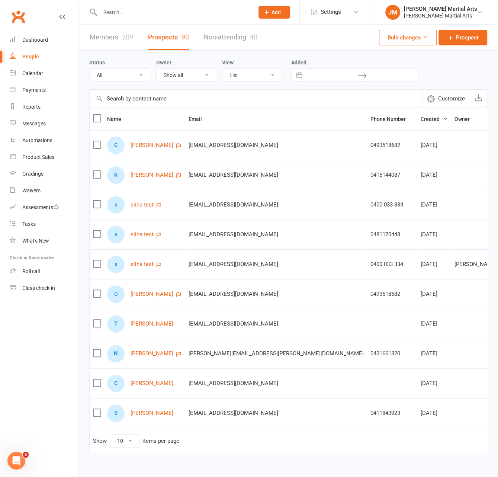
click at [122, 35] on div "209" at bounding box center [127, 37] width 11 height 8
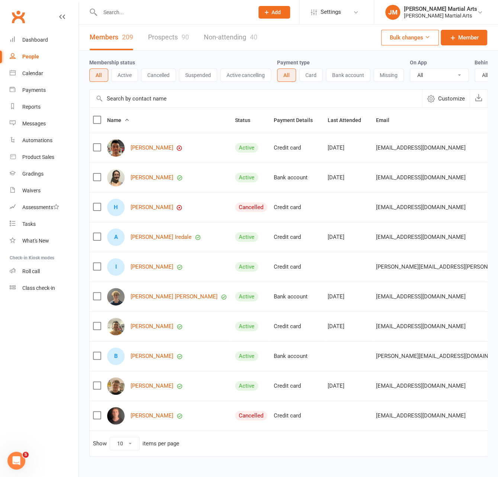
scroll to position [16, 0]
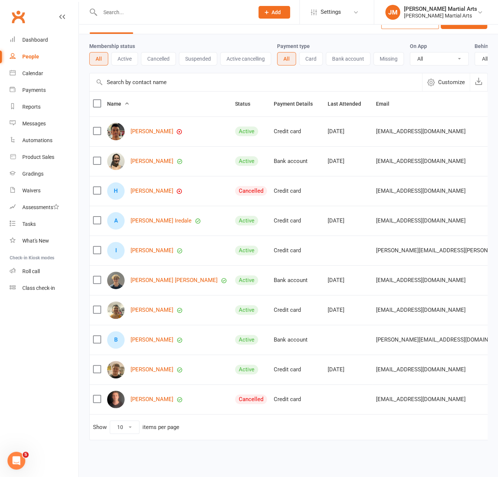
click at [127, 61] on button "Active" at bounding box center [124, 58] width 27 height 13
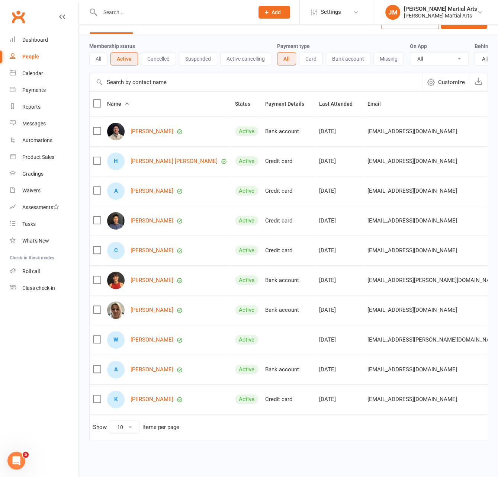
click at [126, 102] on icon at bounding box center [126, 103] width 5 height 5
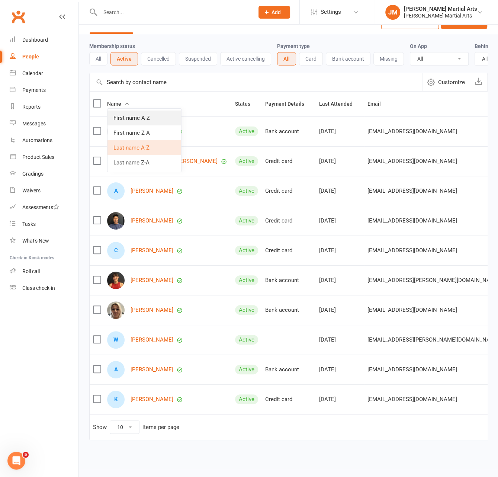
click at [142, 121] on link "First name A-Z" at bounding box center [145, 118] width 74 height 15
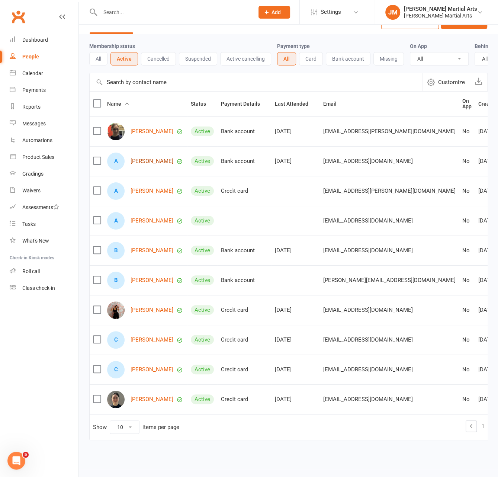
click at [157, 160] on link "Athena Dang Dejesus" at bounding box center [152, 161] width 43 height 6
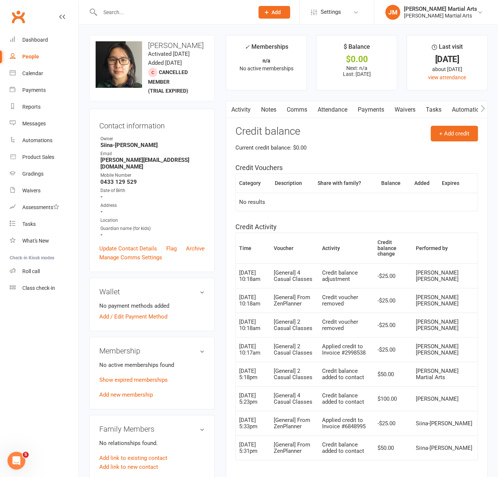
click at [372, 110] on link "Payments" at bounding box center [371, 109] width 37 height 17
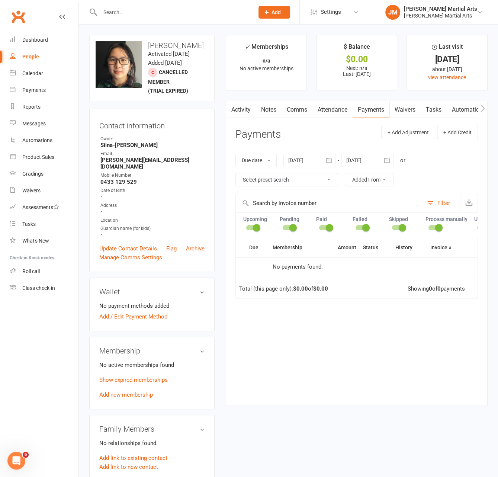
click at [246, 111] on link "Activity" at bounding box center [241, 109] width 30 height 17
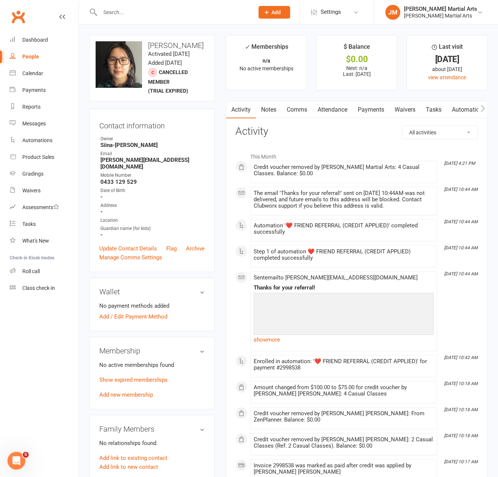
click at [197, 208] on strong "-" at bounding box center [153, 211] width 104 height 7
